Goal: Information Seeking & Learning: Learn about a topic

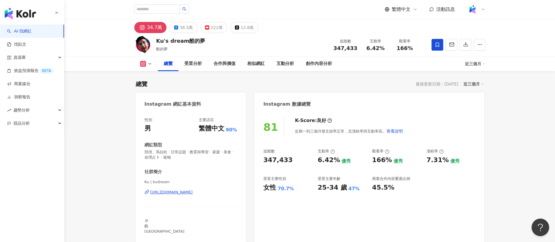
click at [193, 193] on div "https://www.instagram.com/kudream/" at bounding box center [171, 192] width 42 height 5
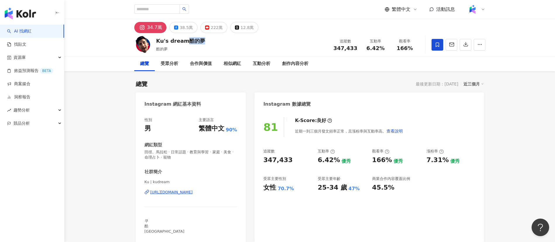
drag, startPoint x: 186, startPoint y: 39, endPoint x: 207, endPoint y: 42, distance: 20.4
click at [207, 42] on div "Ku's dream酷的夢 酷的夢 追蹤數 347,433 互動率 6.42% 觀看率 166%" at bounding box center [310, 44] width 374 height 23
copy div "酷的夢"
click at [185, 29] on div "38.5萬" at bounding box center [186, 27] width 13 height 8
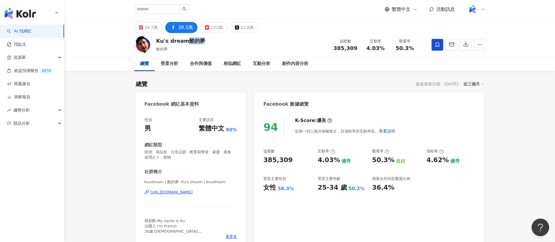
click at [193, 190] on div "https://www.facebook.com/1823945667917975" at bounding box center [171, 192] width 42 height 5
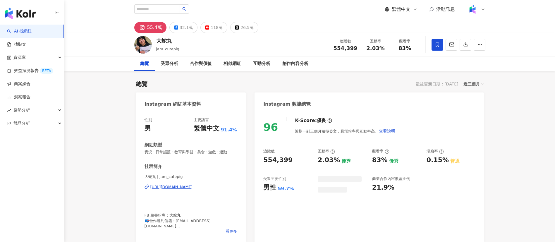
click at [187, 186] on div "https://www.instagram.com/jam_cutepig/" at bounding box center [171, 186] width 42 height 5
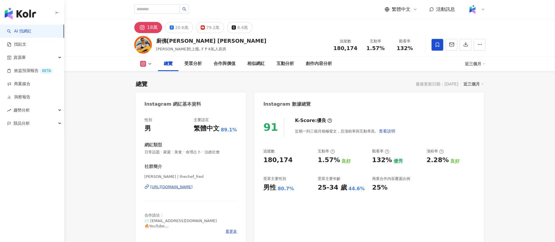
drag, startPoint x: 161, startPoint y: 188, endPoint x: 167, endPoint y: 183, distance: 8.3
click at [161, 188] on div "[URL][DOMAIN_NAME]" at bounding box center [171, 186] width 42 height 5
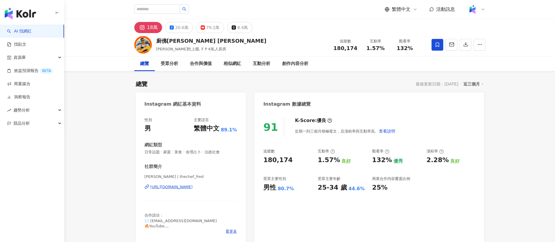
click at [193, 184] on div "[URL][DOMAIN_NAME]" at bounding box center [171, 186] width 42 height 5
drag, startPoint x: 155, startPoint y: 41, endPoint x: 191, endPoint y: 40, distance: 36.3
click at [191, 40] on div "廚佛[PERSON_NAME] [PERSON_NAME] [PERSON_NAME]吃上癮, F P K私人廚房 追蹤數 180,174 互動率 1.57%…" at bounding box center [310, 44] width 374 height 23
copy div "廚佛[PERSON_NAME] [PERSON_NAME]"
